Goal: Complete application form

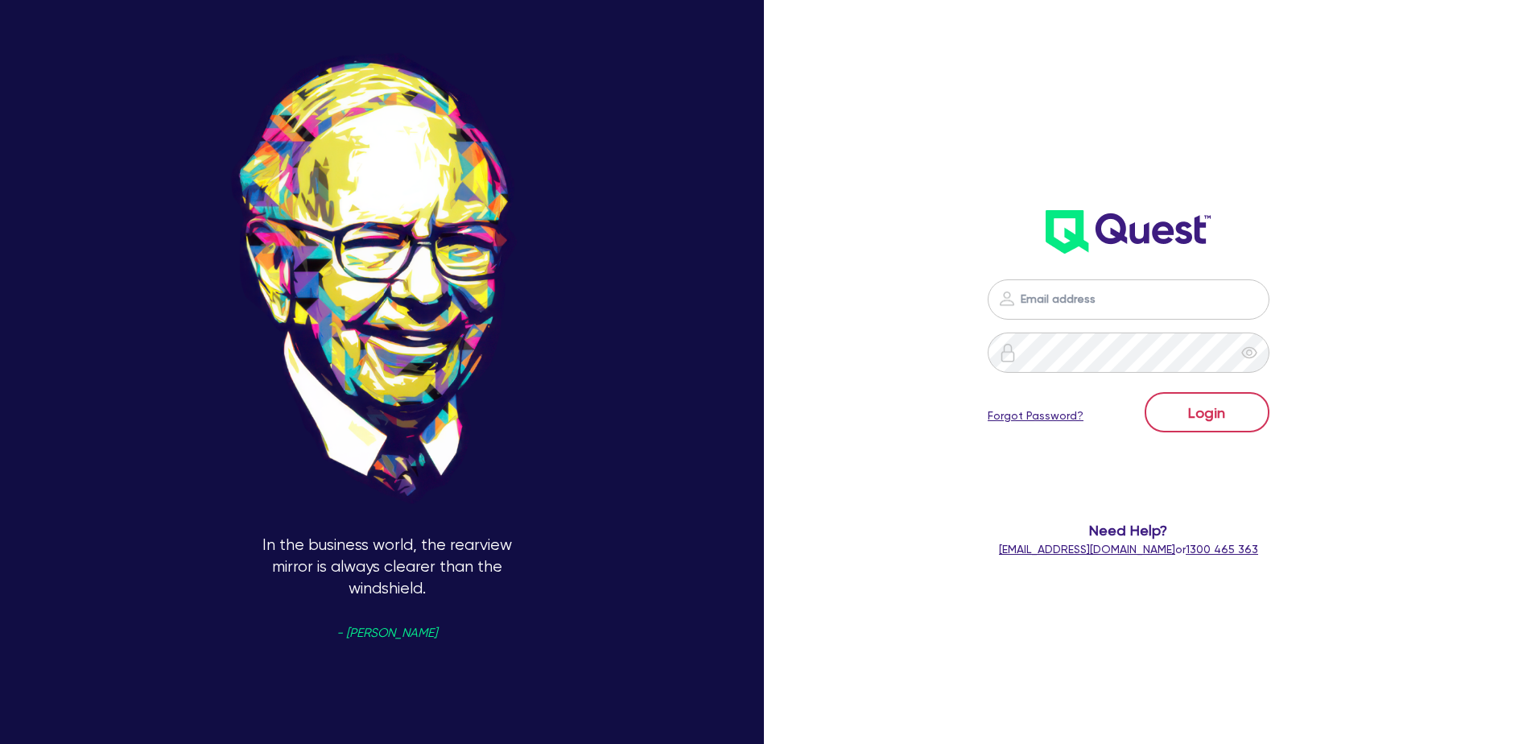
type input "[PERSON_NAME][EMAIL_ADDRESS][DOMAIN_NAME]"
click at [1262, 412] on button "Login" at bounding box center [1207, 412] width 125 height 40
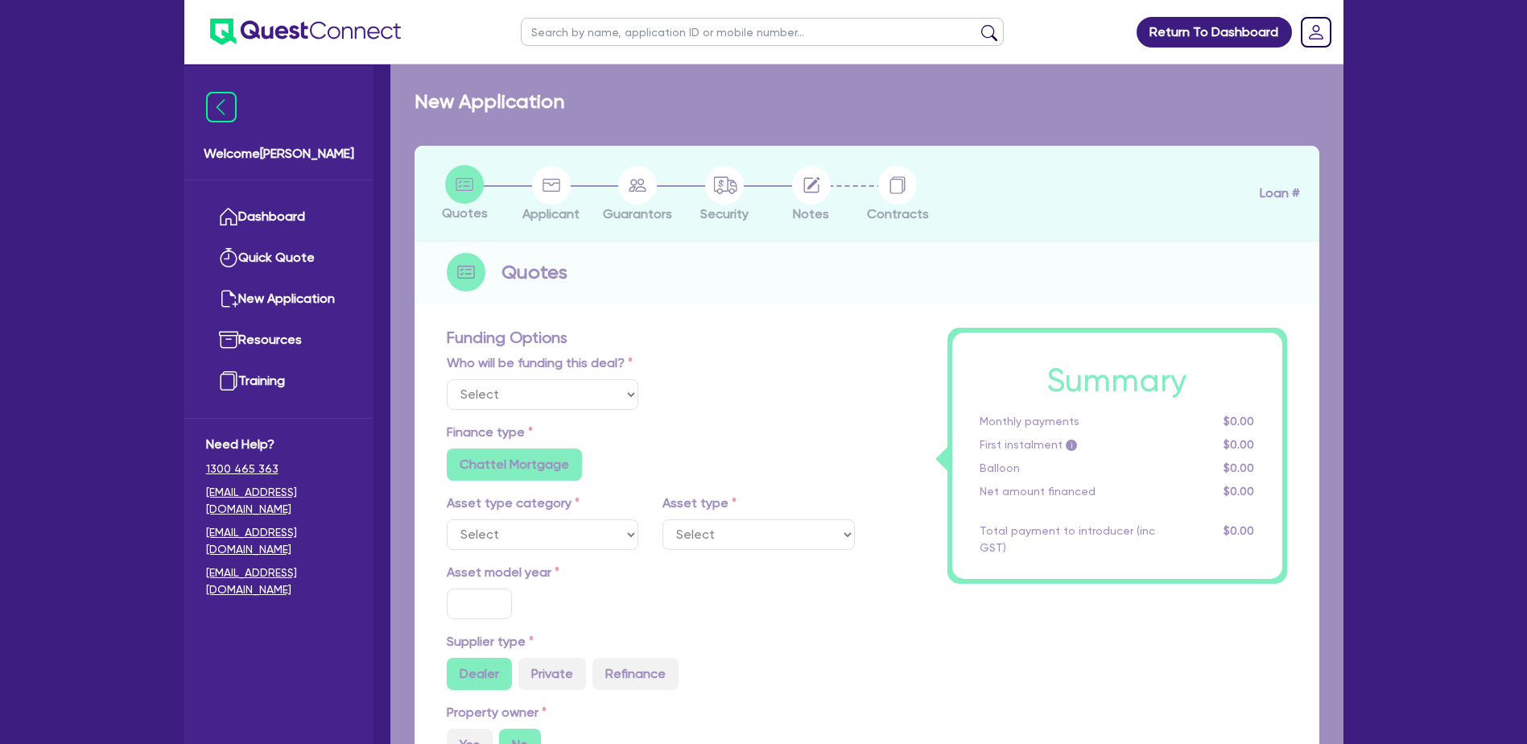
select select "Quest Finance - Own Book"
select select "CARS_AND_LIGHT_TRUCKS"
type input "2025"
radio input "true"
type input "58,000"
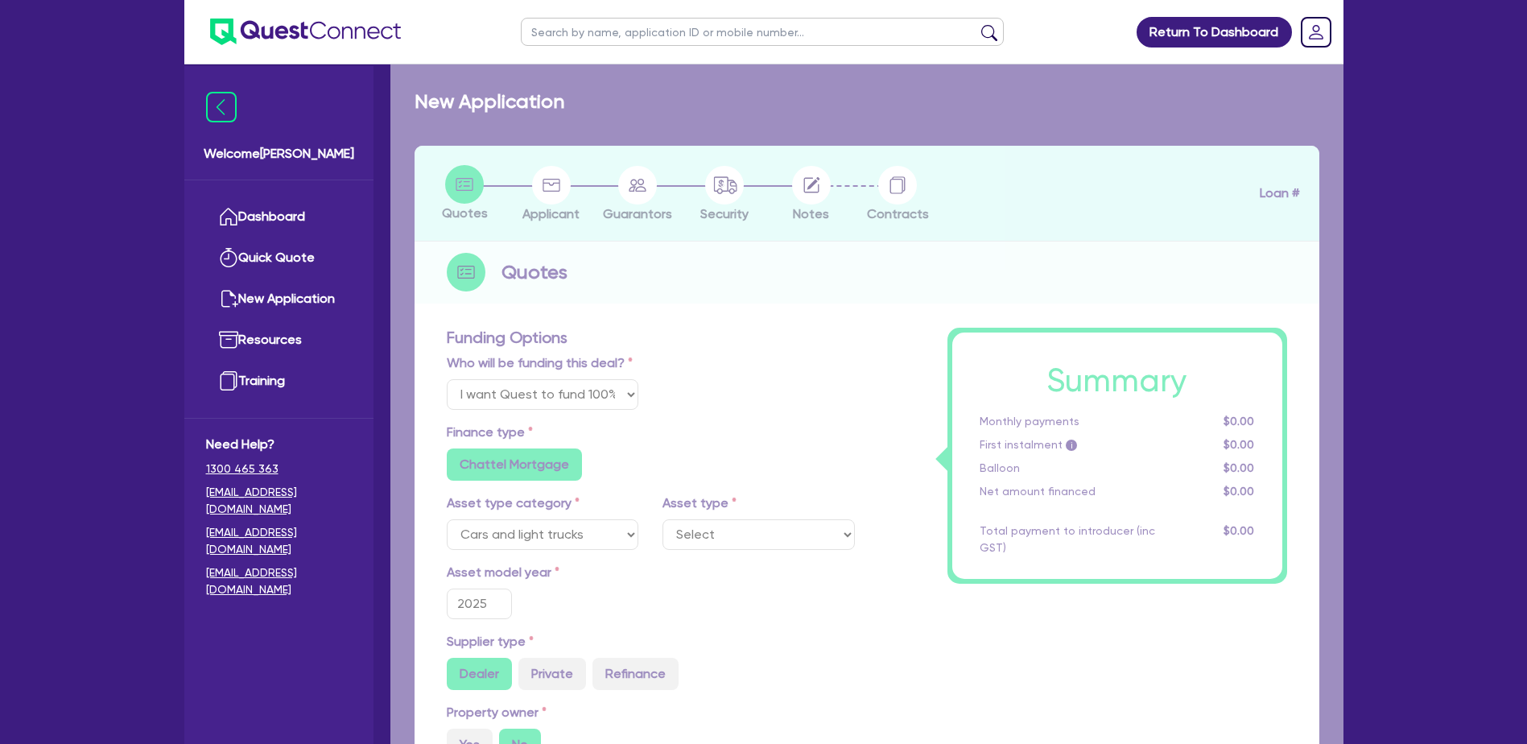
type input "30"
type input "17,400"
type input "8"
type input "4,640"
type input "17.95"
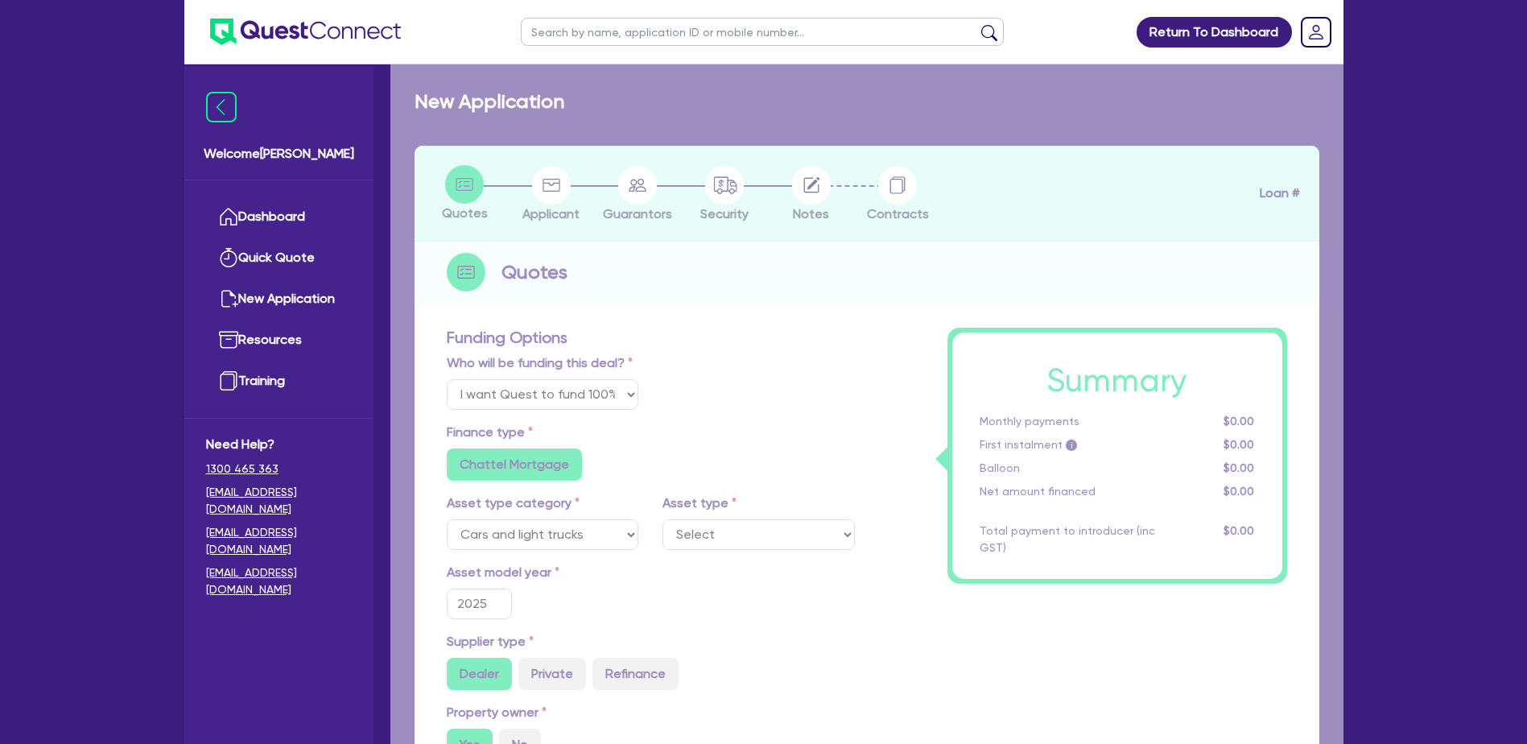
select select "PASSENGER_VEHICLES"
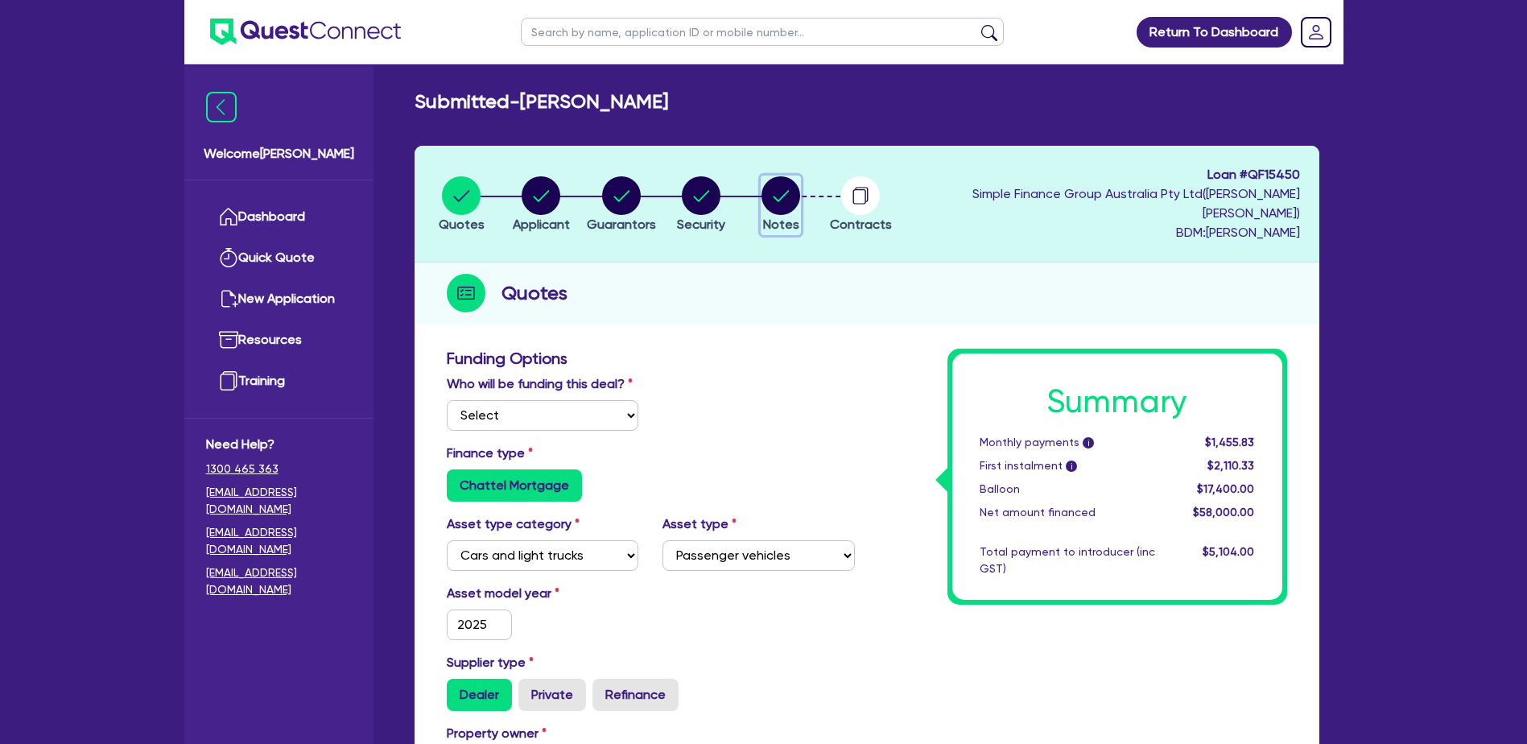
click at [800, 188] on circle "button" at bounding box center [781, 195] width 39 height 39
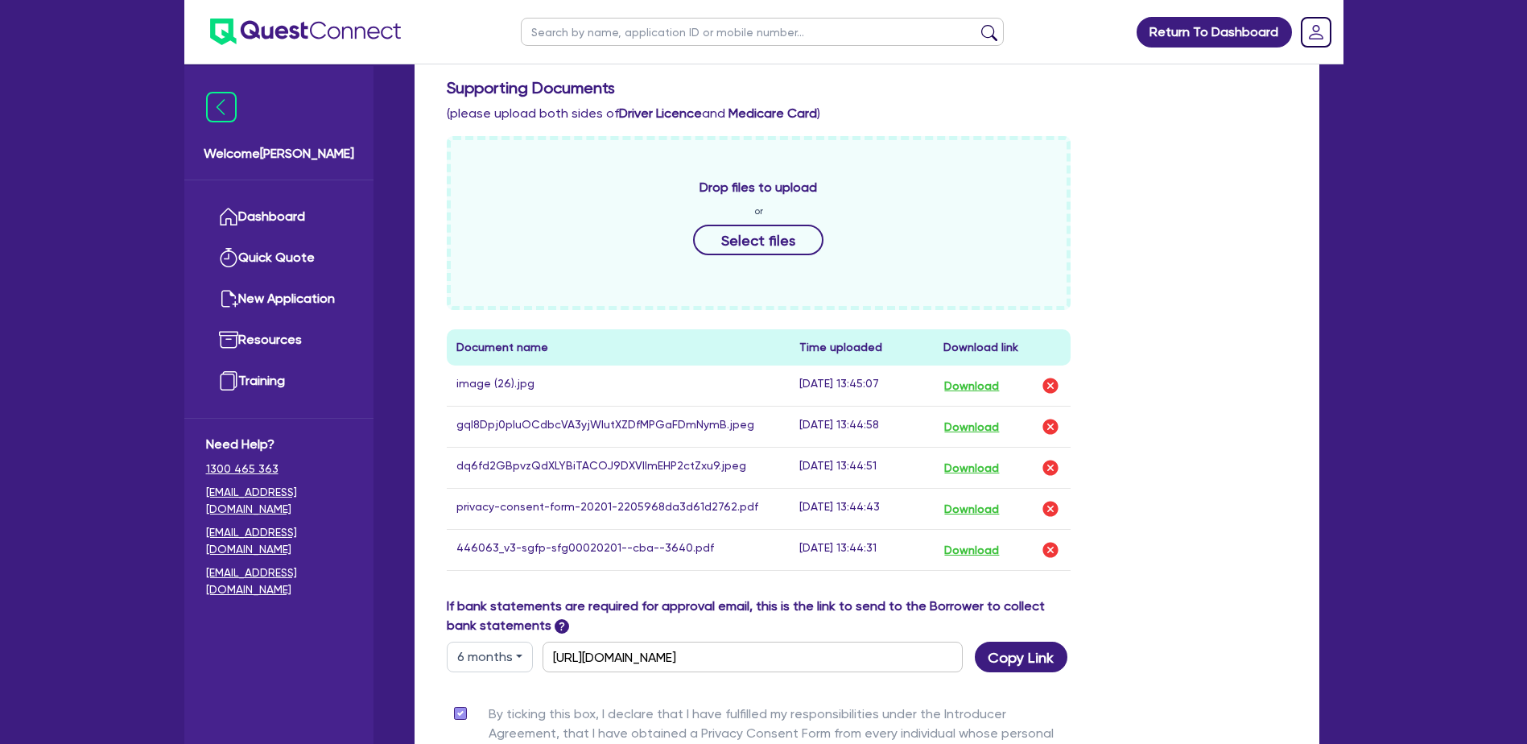
scroll to position [483, 0]
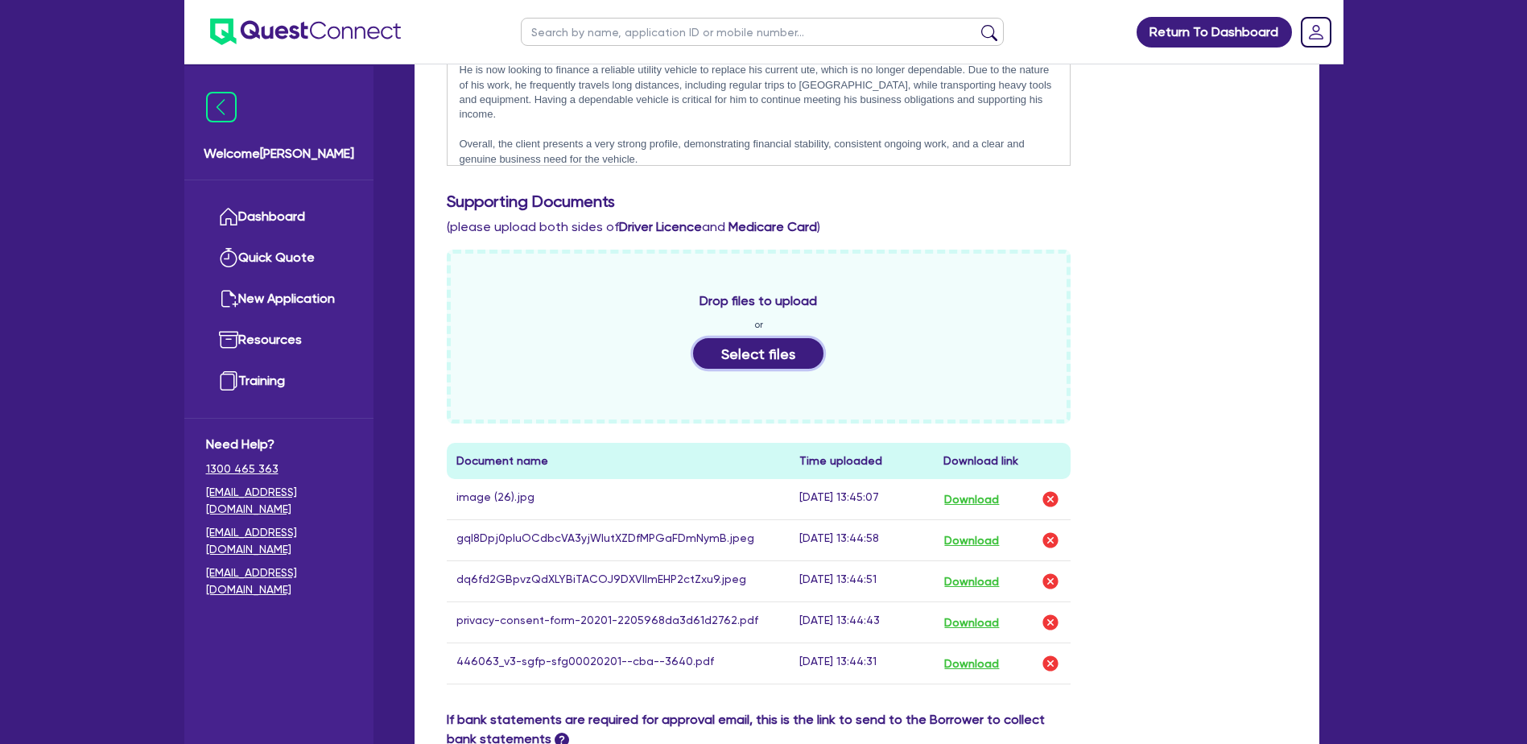
click at [782, 340] on button "Select files" at bounding box center [758, 353] width 130 height 31
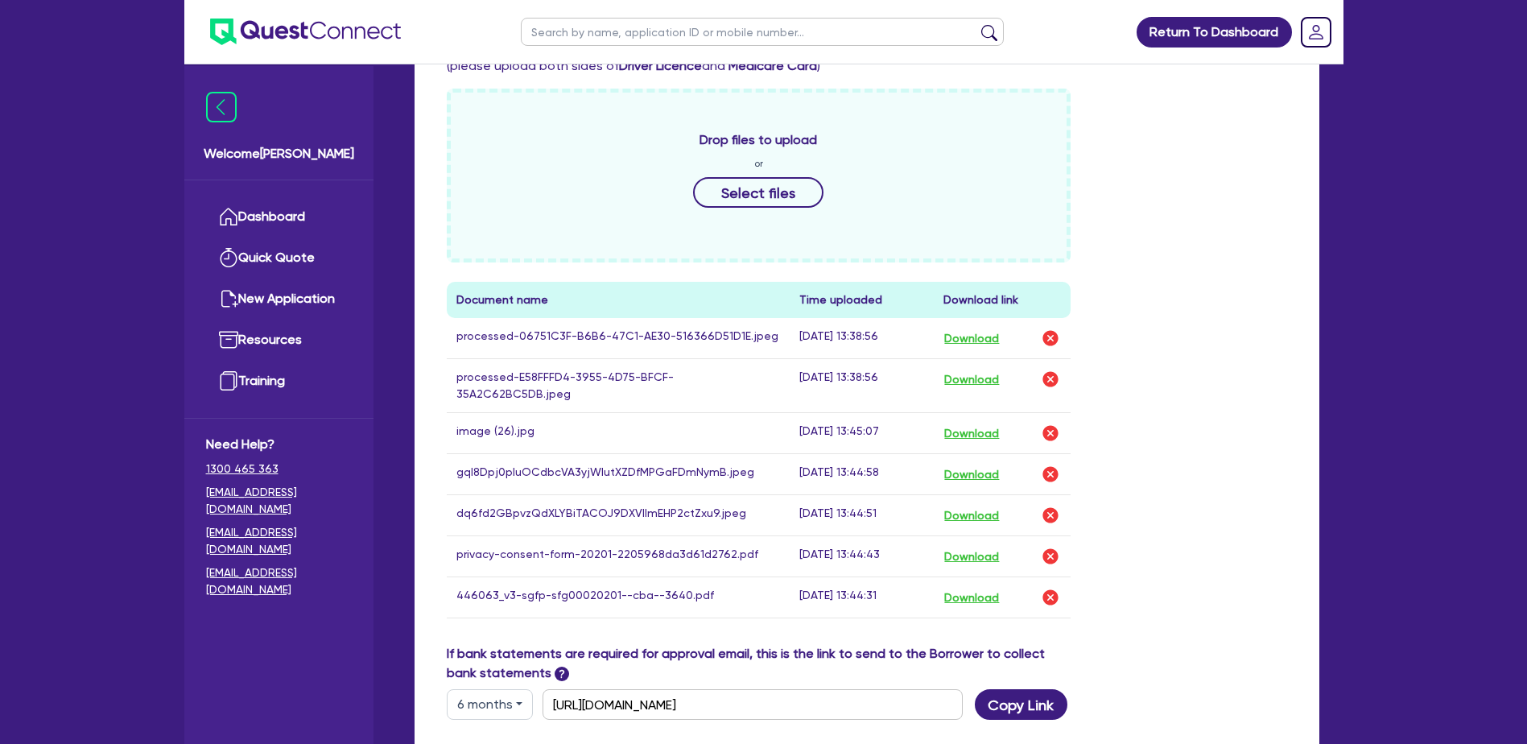
scroll to position [725, 0]
